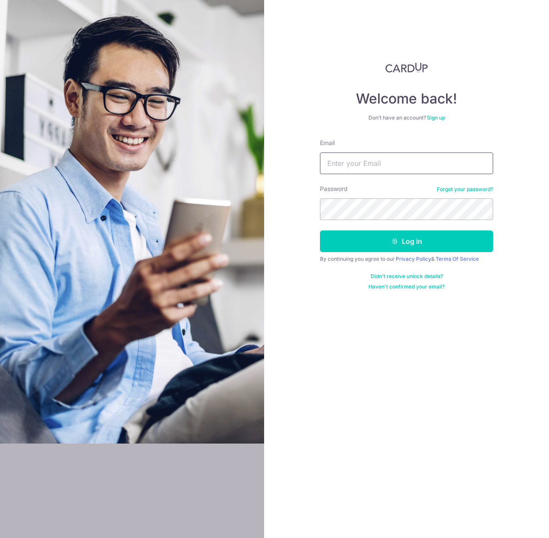
type input "[EMAIL_ADDRESS][DOMAIN_NAME]"
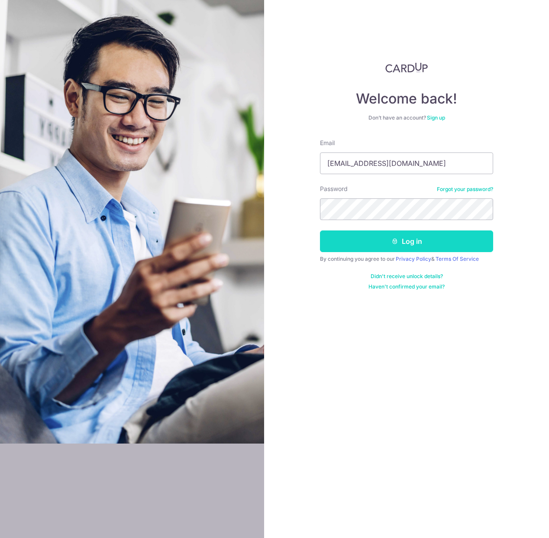
click at [359, 236] on button "Log in" at bounding box center [406, 241] width 173 height 22
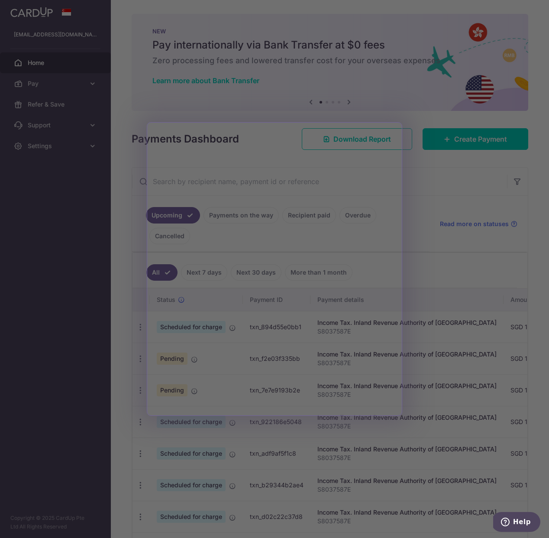
click at [423, 332] on div at bounding box center [277, 271] width 555 height 543
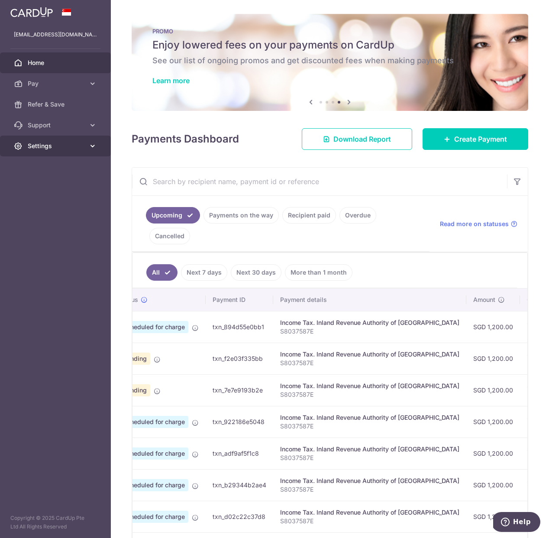
click at [46, 140] on link "Settings" at bounding box center [55, 146] width 111 height 21
click at [42, 184] on span "Logout" at bounding box center [56, 187] width 57 height 9
